Goal: Task Accomplishment & Management: Use online tool/utility

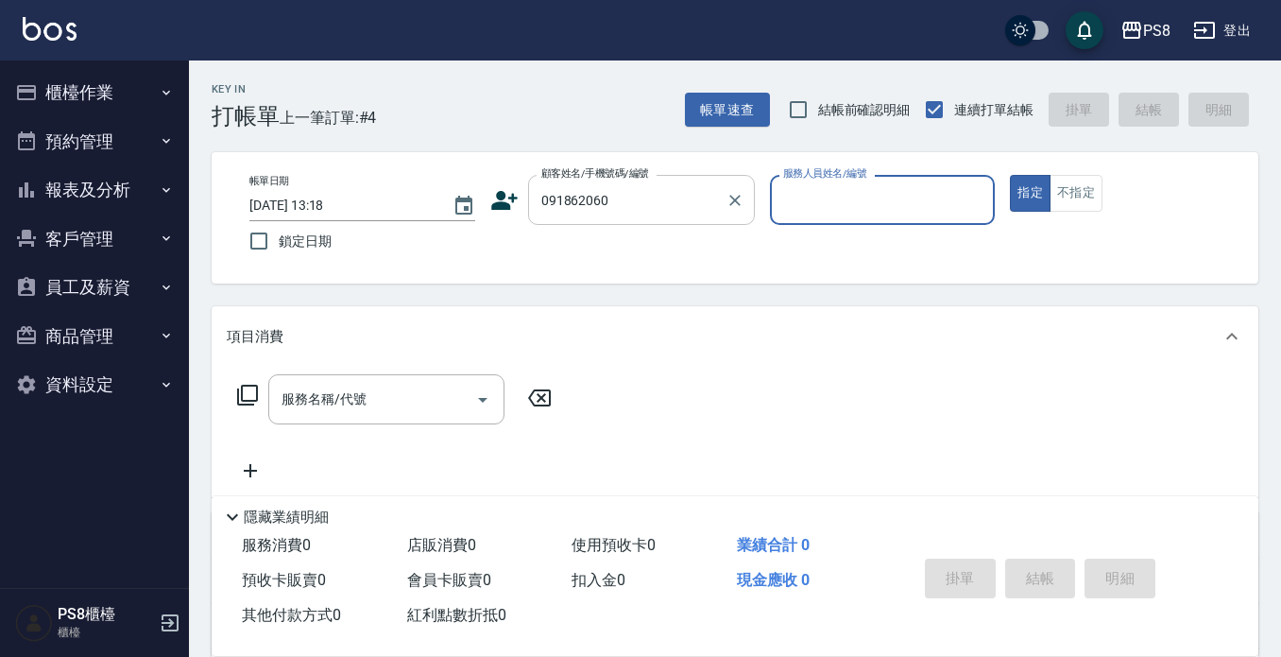
click at [646, 207] on input "091862060" at bounding box center [627, 199] width 181 height 33
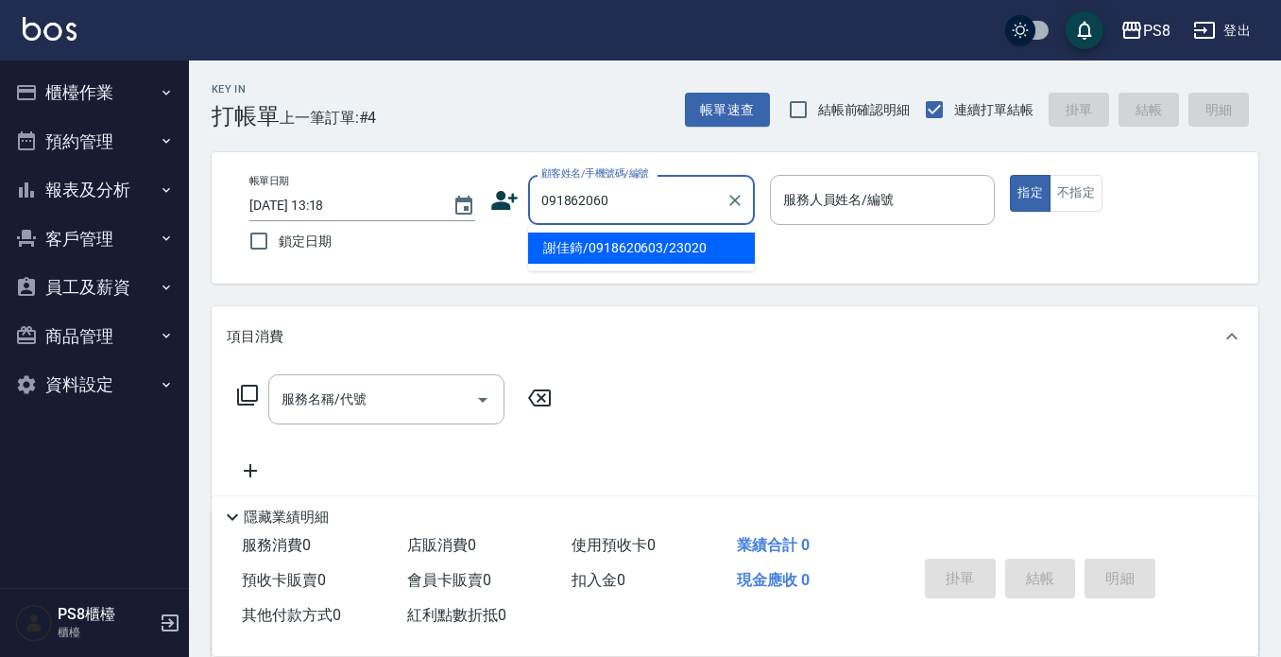
click at [652, 261] on li "謝佳錡/0918620603/23020" at bounding box center [641, 247] width 227 height 31
type input "謝佳錡/0918620603/23020"
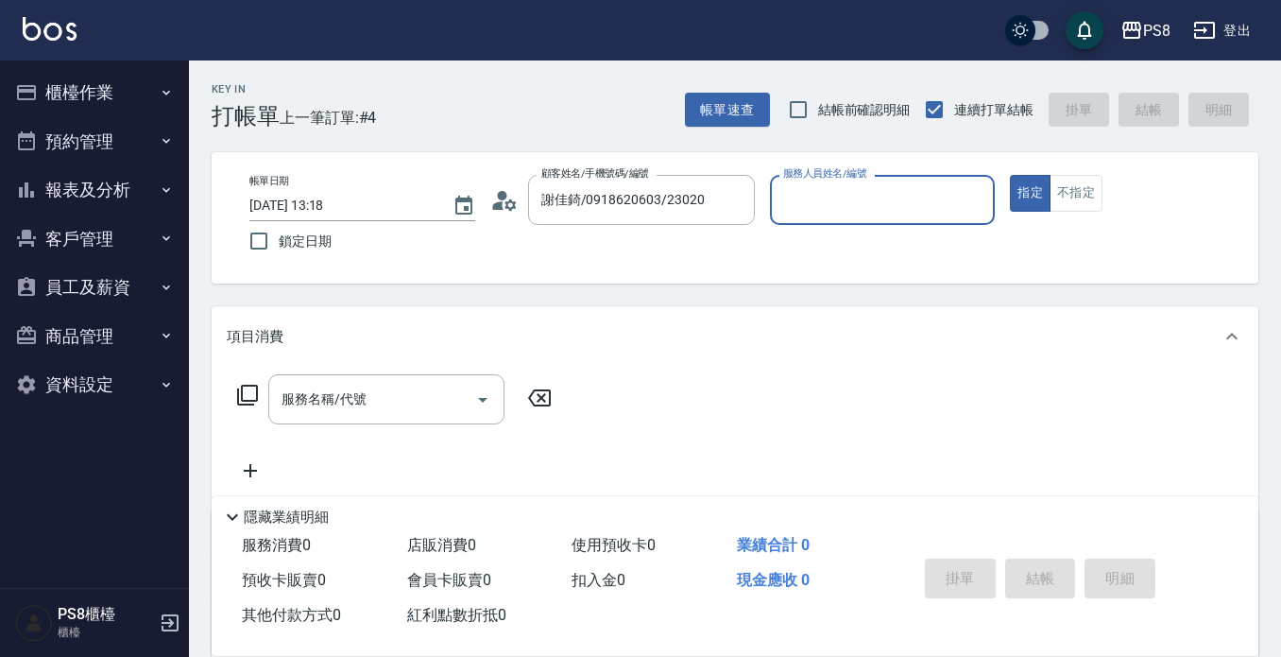
click at [504, 205] on icon at bounding box center [504, 200] width 28 height 28
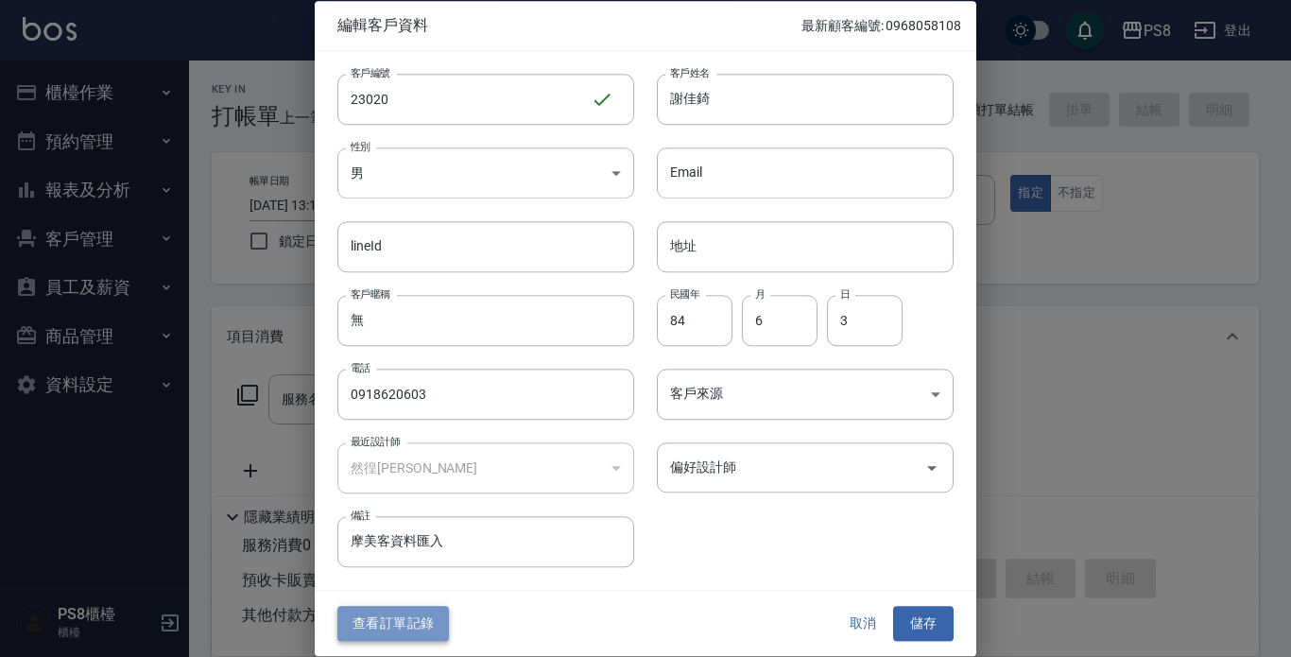
click at [431, 620] on button "查看訂單記錄" at bounding box center [392, 624] width 111 height 35
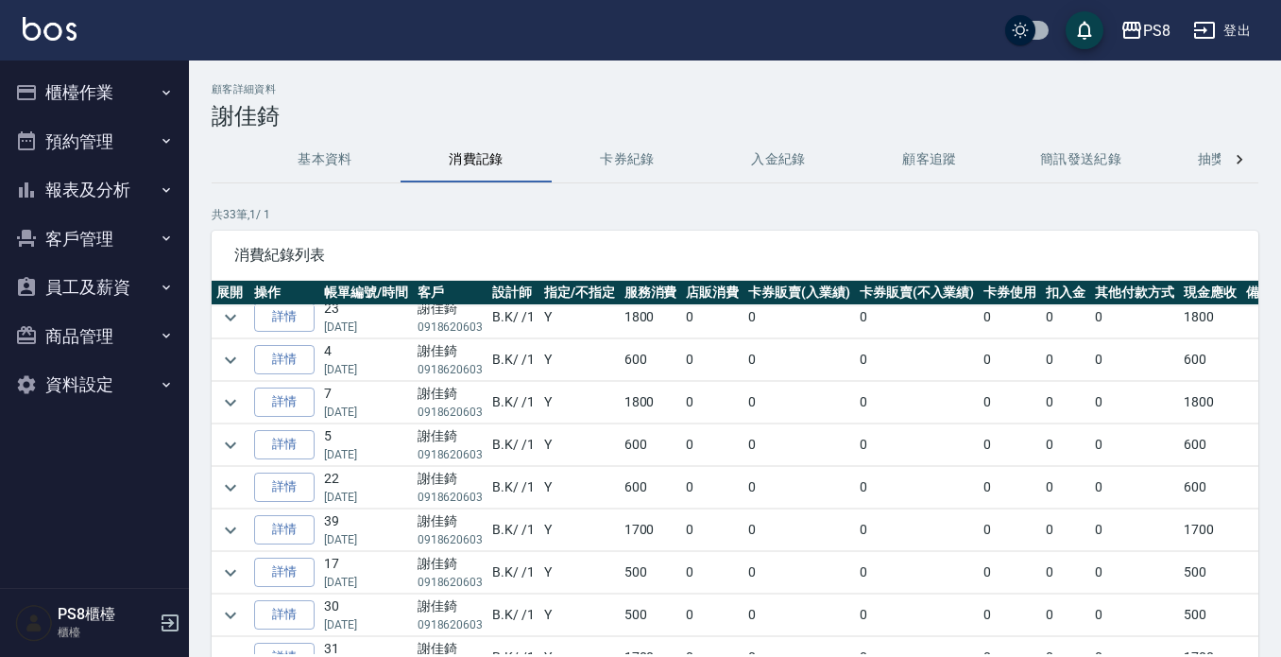
scroll to position [94, 0]
click at [77, 94] on button "櫃檯作業" at bounding box center [95, 92] width 174 height 49
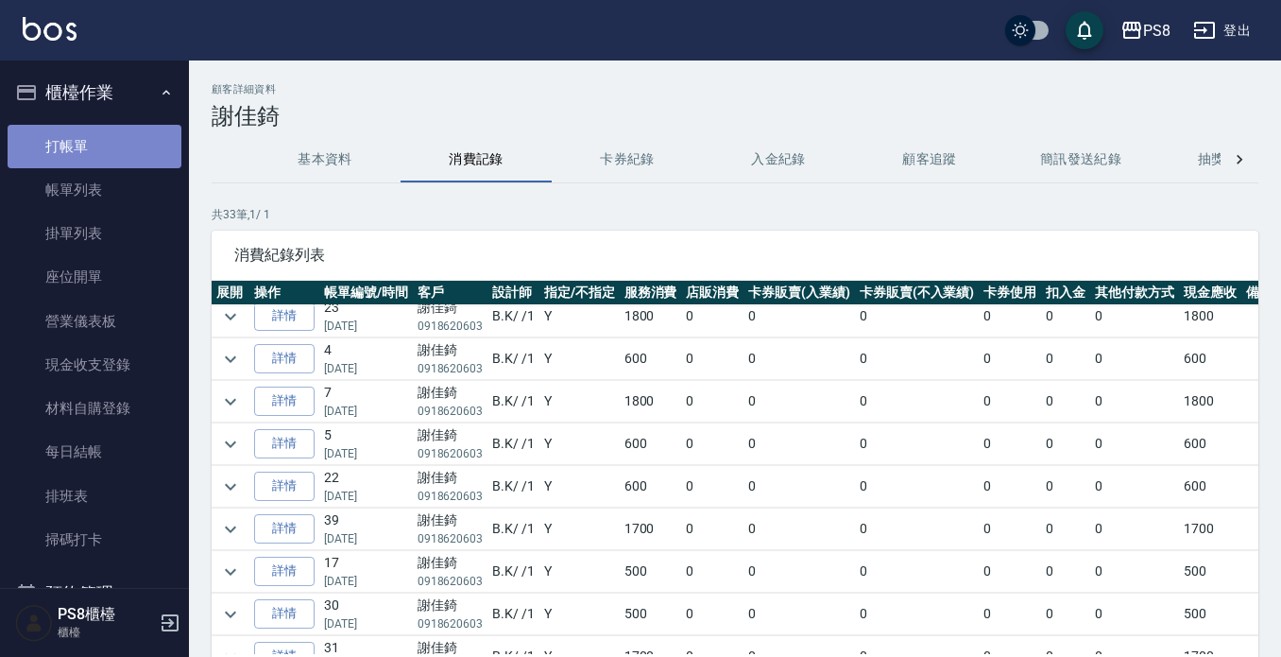
click at [96, 162] on link "打帳單" at bounding box center [95, 146] width 174 height 43
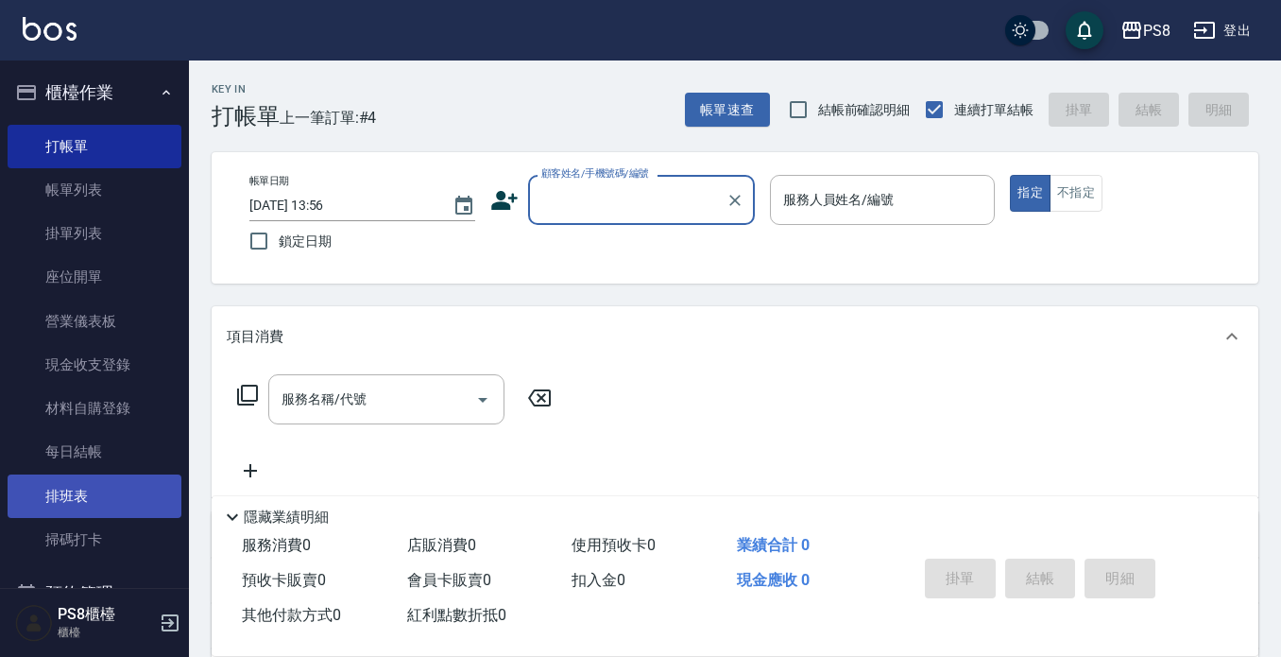
click at [128, 495] on link "排班表" at bounding box center [95, 495] width 174 height 43
